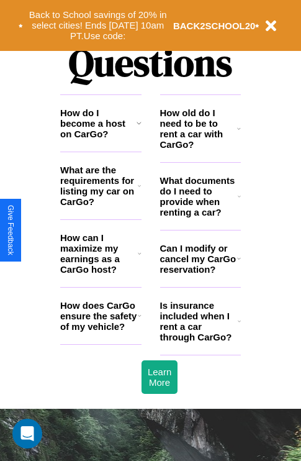
scroll to position [1505, 0]
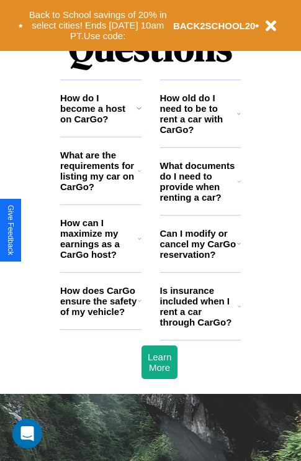
click at [101, 317] on h3 "How does CarGo ensure the safety of my vehicle?" at bounding box center [99, 301] width 78 height 32
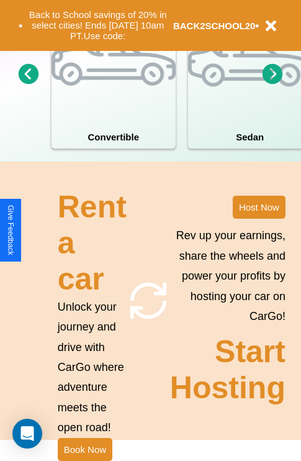
scroll to position [968, 0]
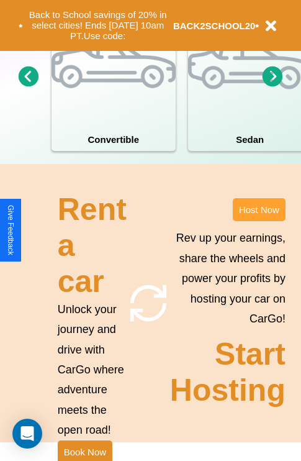
click at [259, 221] on button "Host Now" at bounding box center [259, 209] width 53 height 23
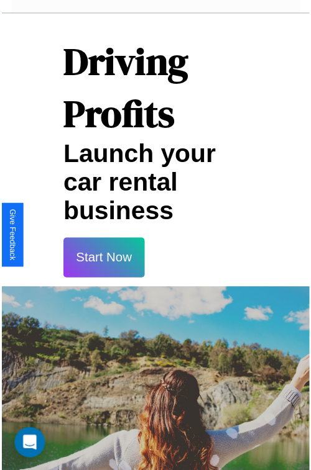
scroll to position [22, 0]
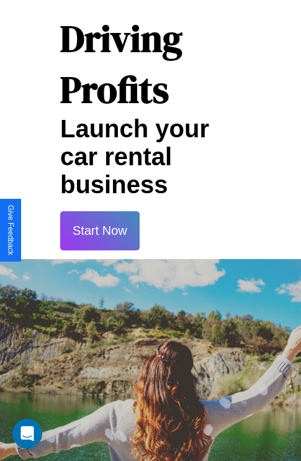
click at [99, 230] on button "Start Now" at bounding box center [99, 230] width 79 height 39
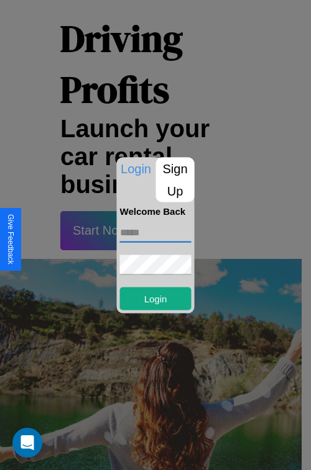
click at [155, 232] on input "text" at bounding box center [155, 232] width 71 height 20
type input "**********"
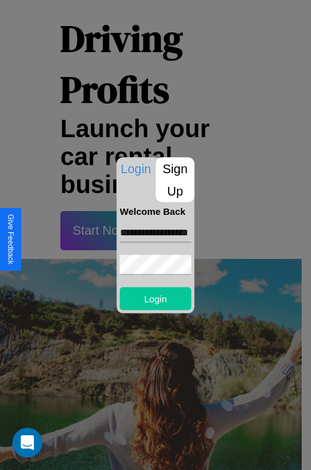
click at [155, 298] on button "Login" at bounding box center [155, 298] width 71 height 23
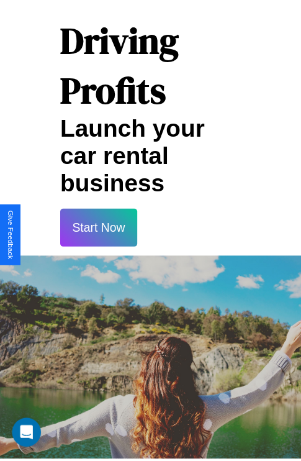
scroll to position [23, 0]
